Goal: Check status: Check status

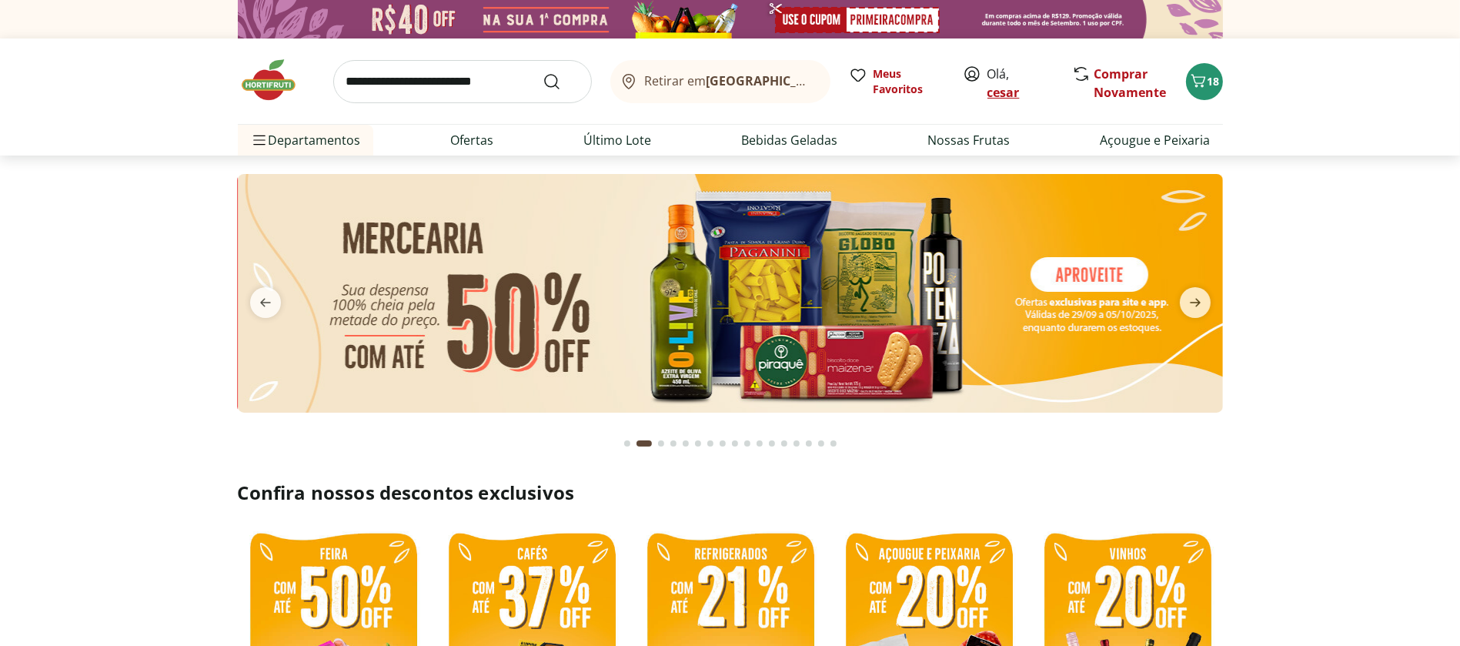
click at [1009, 88] on link "[PERSON_NAME]" at bounding box center [1003, 92] width 32 height 17
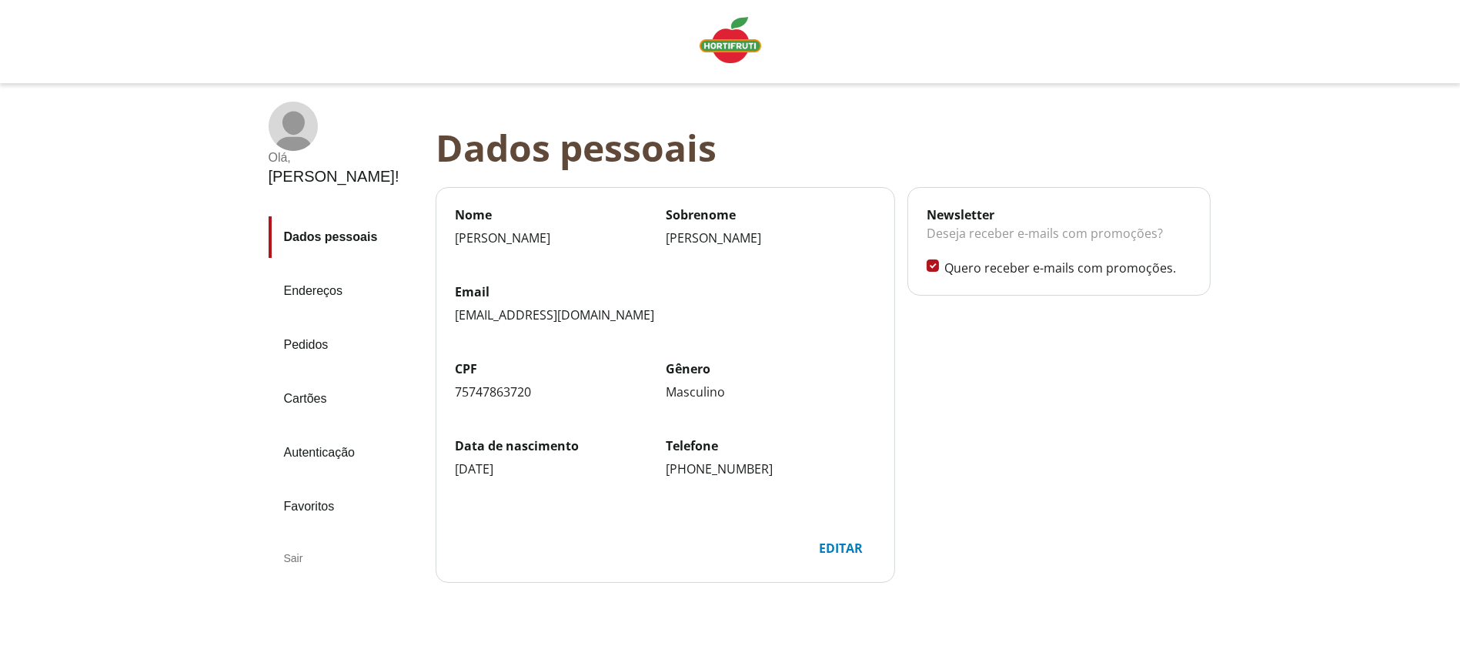
click at [310, 324] on link "Pedidos" at bounding box center [346, 345] width 155 height 42
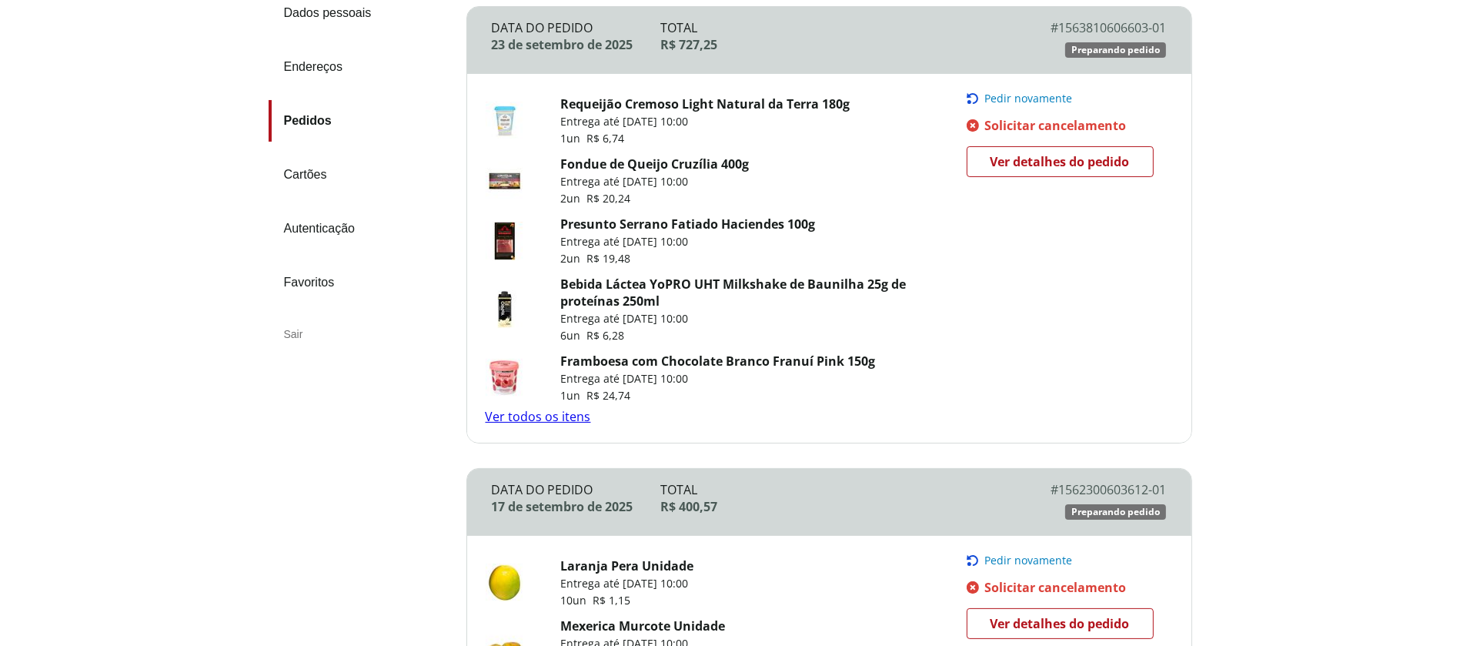
scroll to position [222, 0]
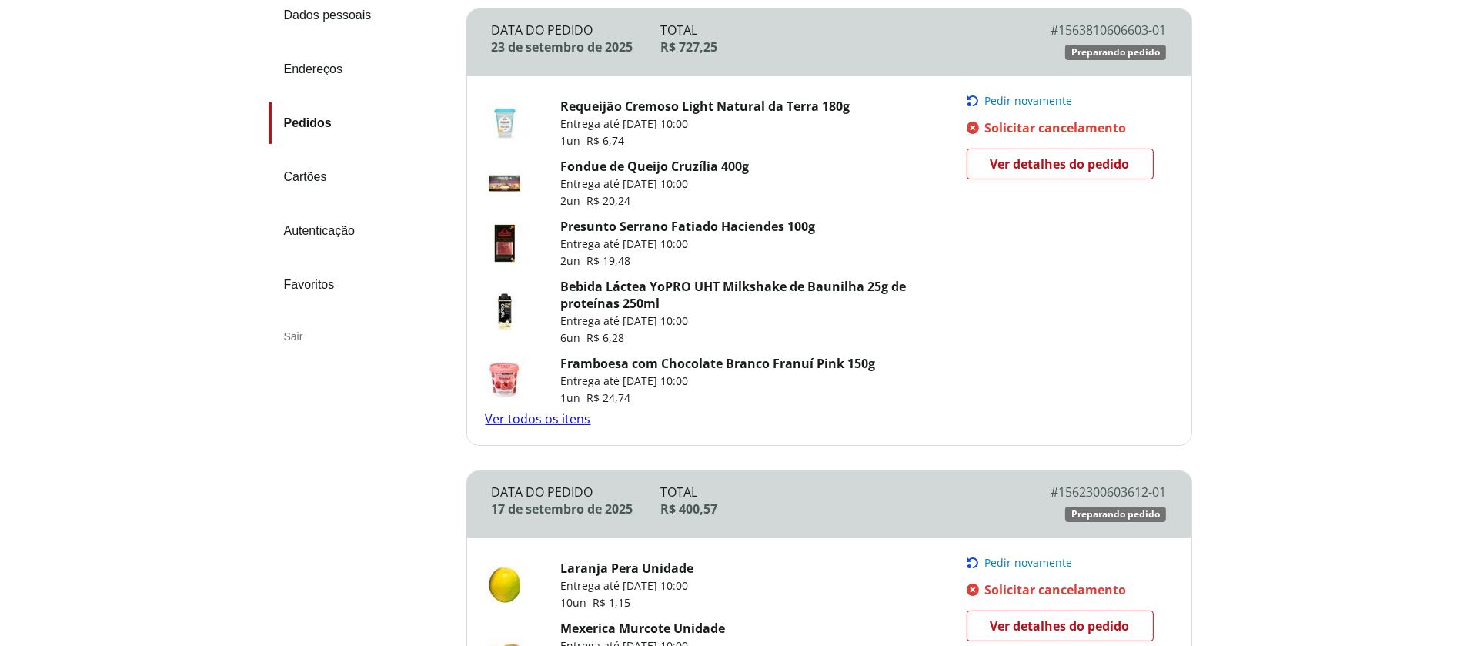
click at [1057, 169] on span "Ver detalhes do pedido" at bounding box center [1059, 163] width 139 height 23
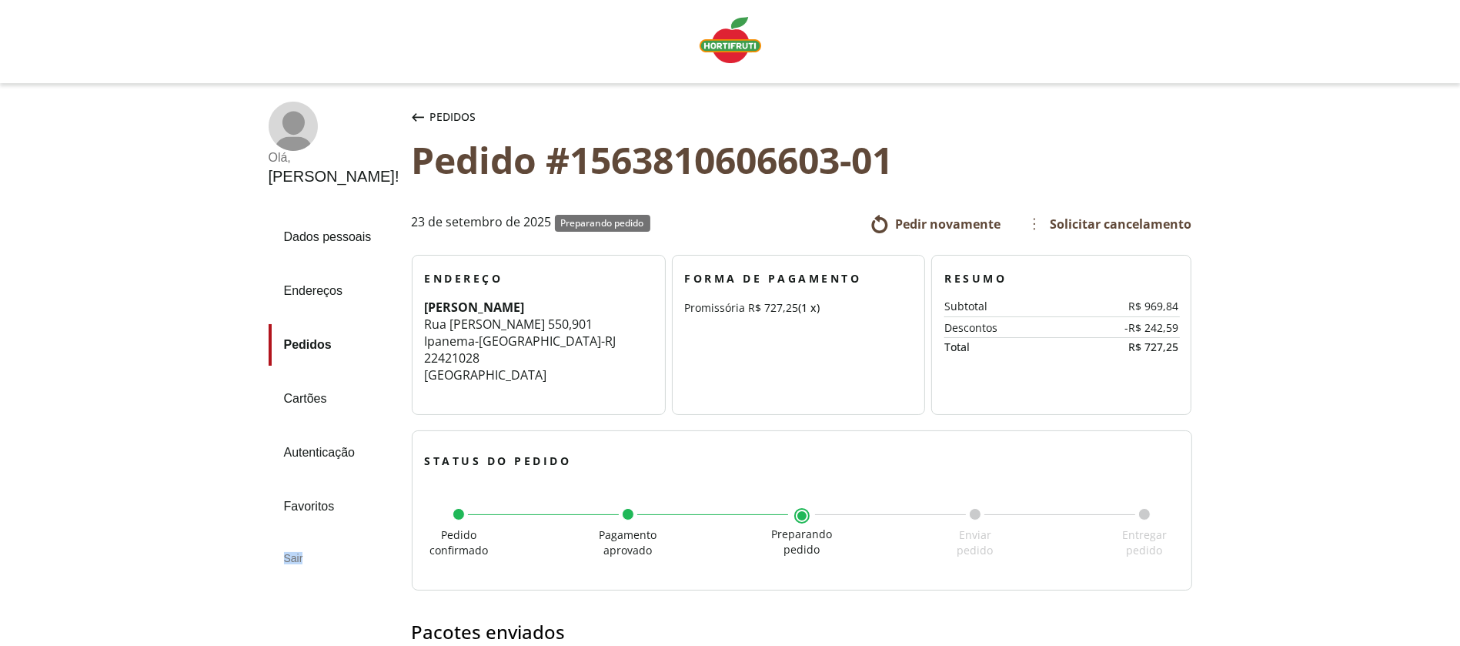
click at [745, 50] on img "Linha de sessão" at bounding box center [731, 40] width 62 height 46
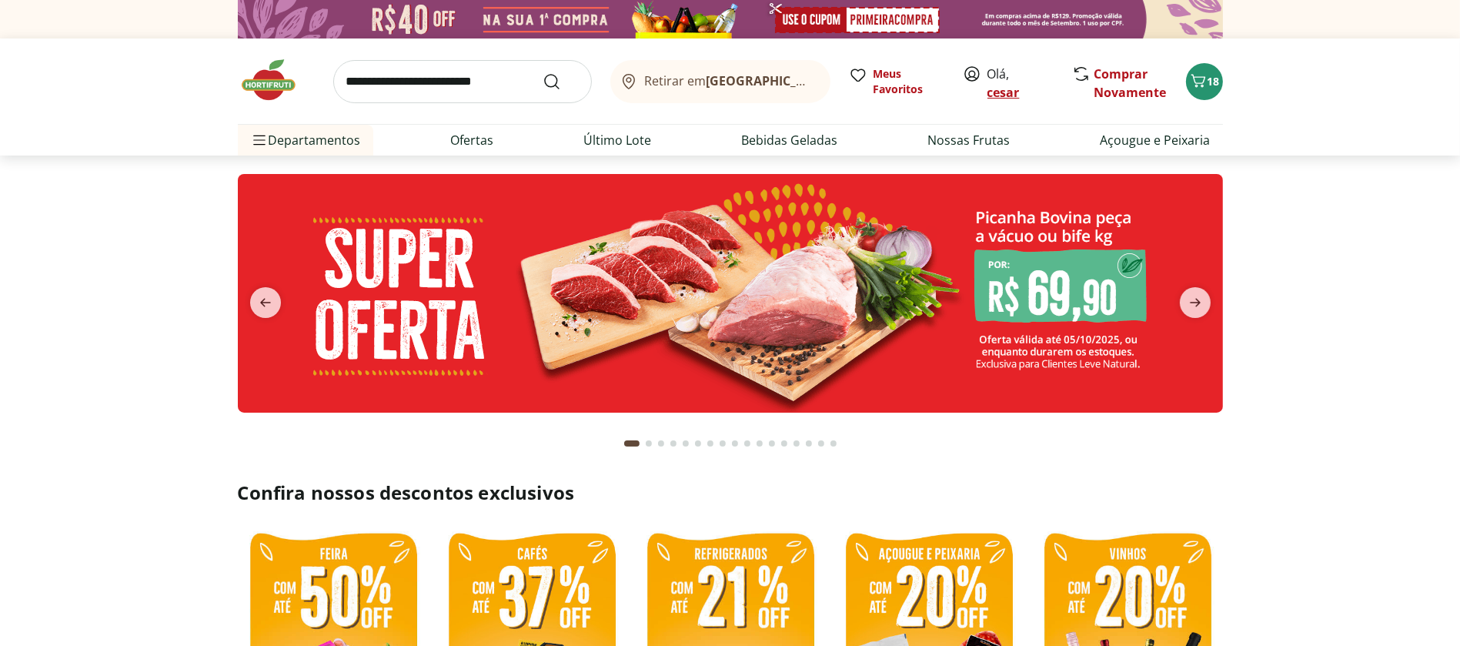
click at [1001, 91] on link "cesar" at bounding box center [1003, 92] width 32 height 17
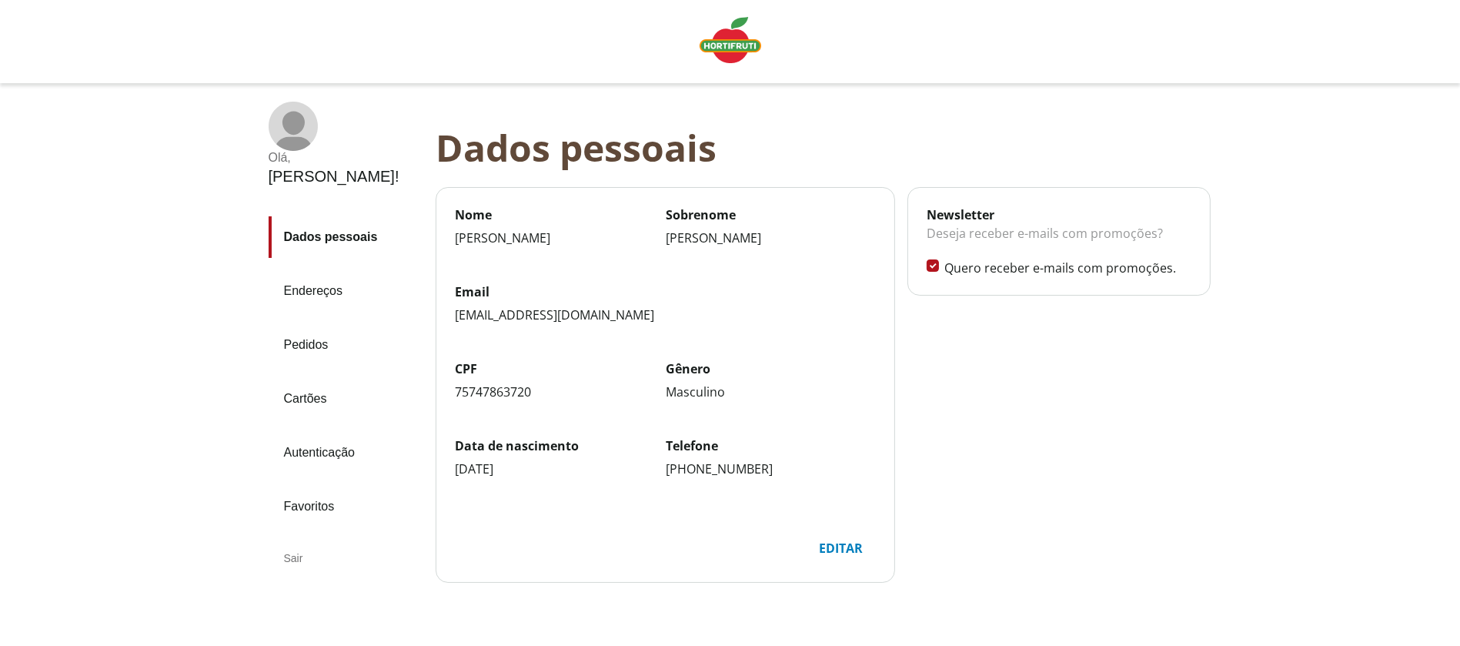
click at [311, 324] on link "Pedidos" at bounding box center [346, 345] width 155 height 42
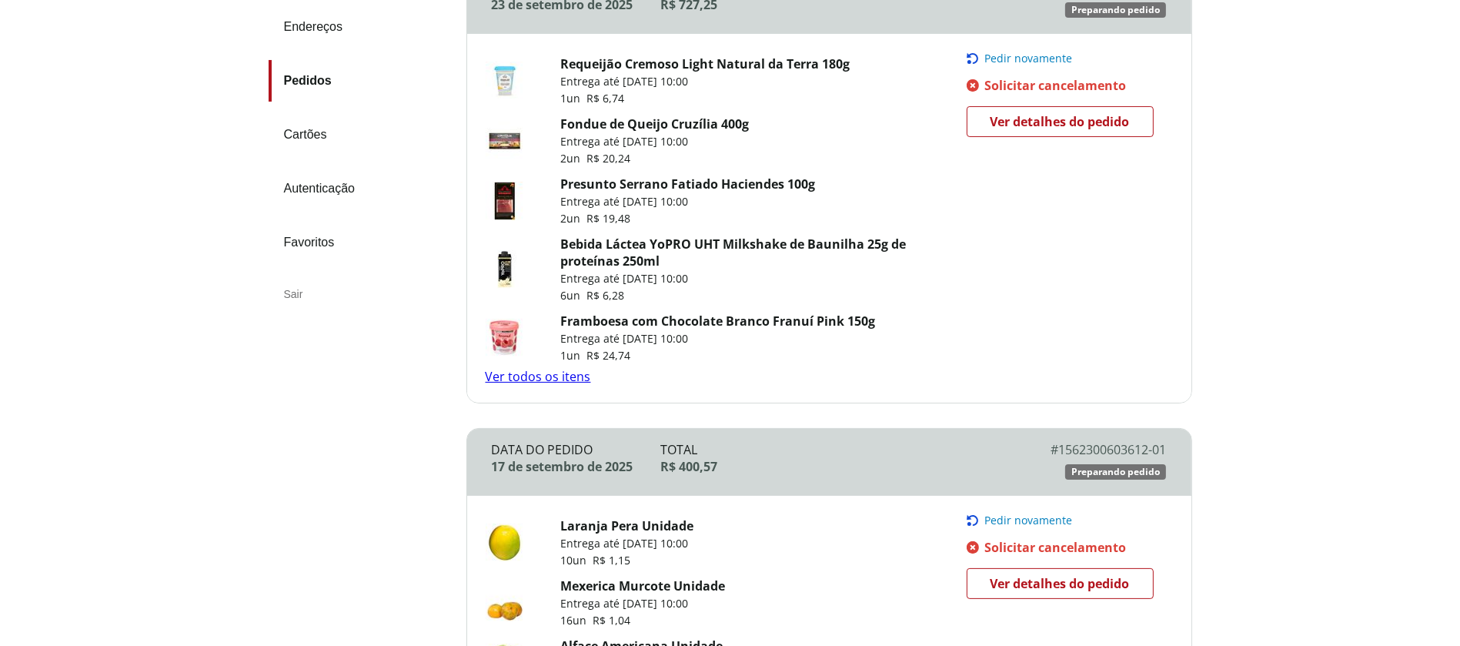
scroll to position [252, 0]
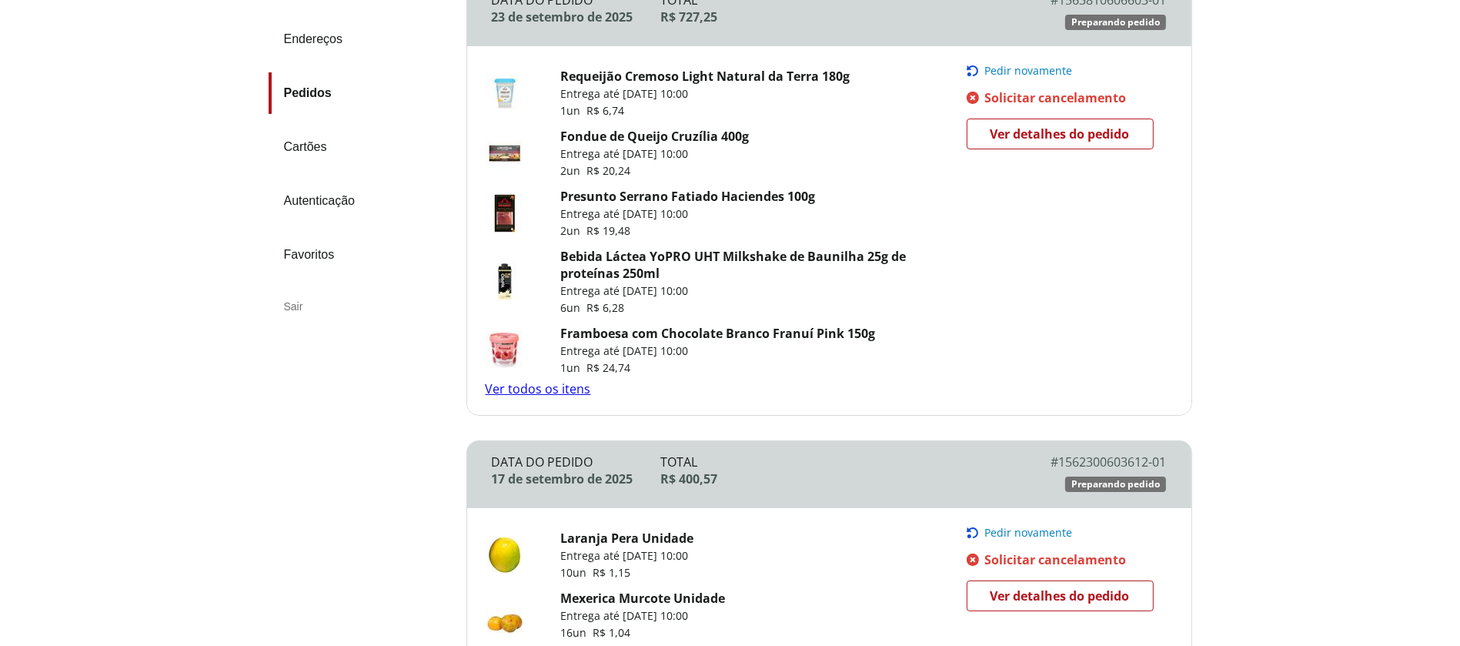
click at [515, 155] on img at bounding box center [505, 153] width 38 height 38
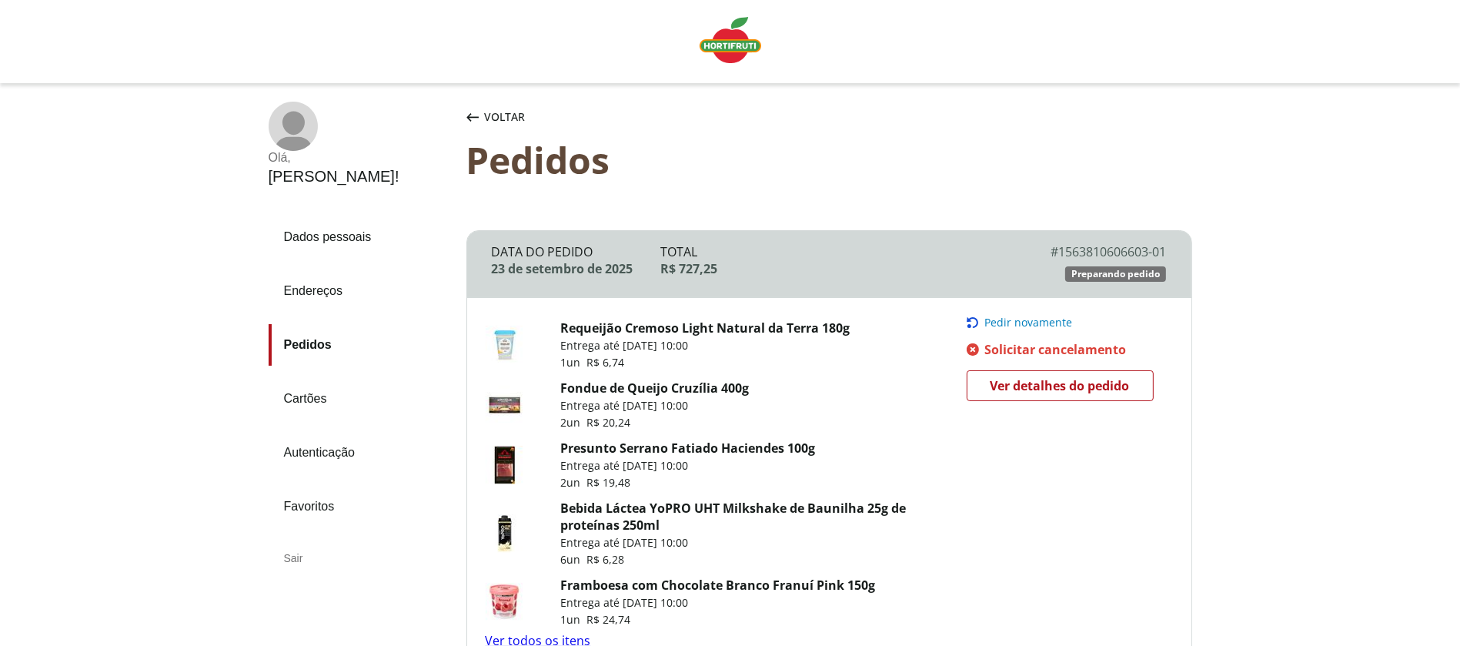
scroll to position [0, 0]
